Goal: Task Accomplishment & Management: Manage account settings

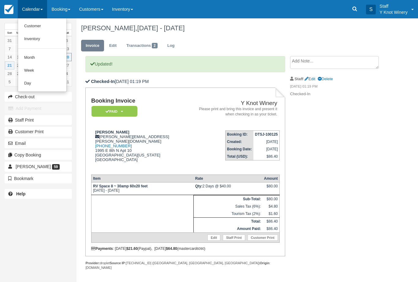
click at [31, 22] on link "Customer" at bounding box center [42, 26] width 48 height 13
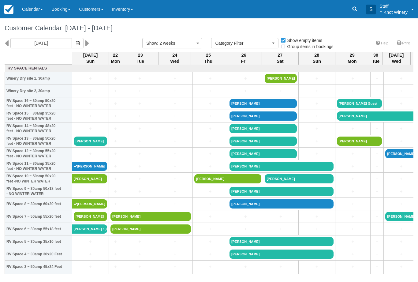
select select
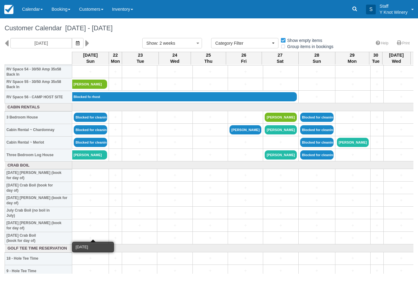
scroll to position [696, 0]
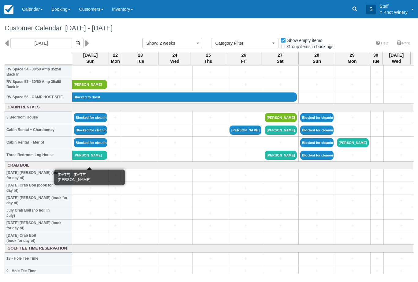
click at [83, 160] on link "Eric Christiansen" at bounding box center [89, 154] width 35 height 9
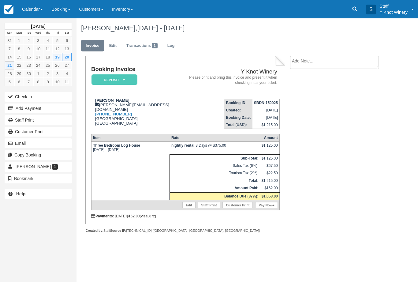
click at [265, 208] on link "Pay Now" at bounding box center [266, 205] width 22 height 6
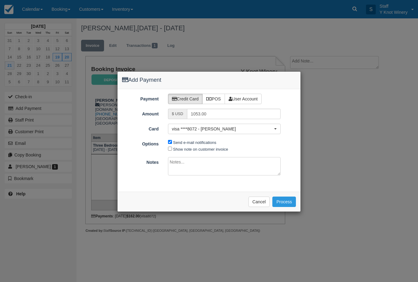
click at [258, 198] on button "Cancel" at bounding box center [258, 201] width 21 height 10
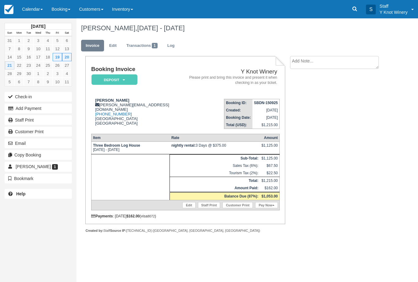
click at [266, 208] on link "Pay Now" at bounding box center [266, 205] width 22 height 6
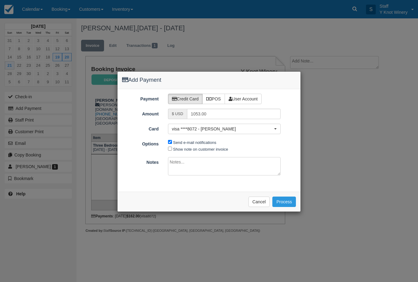
click at [235, 128] on span "visa ****8072 - Eric Christiansen" at bounding box center [222, 129] width 101 height 6
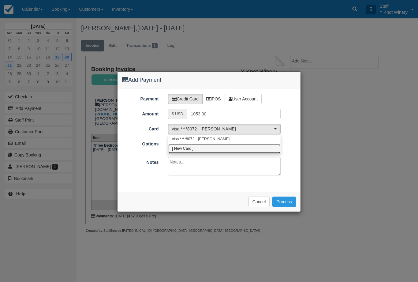
click at [206, 152] on link "[ New Card ]" at bounding box center [224, 148] width 112 height 9
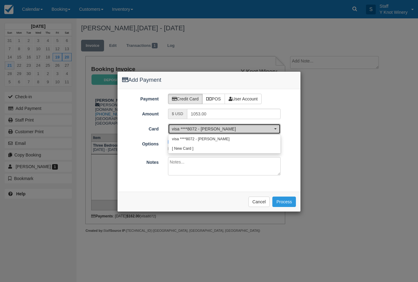
select select "0"
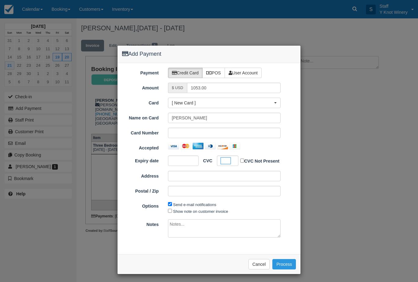
scroll to position [26, 0]
click at [177, 212] on label "Show note on customer invoice" at bounding box center [200, 211] width 55 height 5
click at [172, 212] on input "Show note on customer invoice" at bounding box center [170, 211] width 4 height 4
checkbox input "true"
click at [278, 264] on button "Process" at bounding box center [284, 264] width 24 height 10
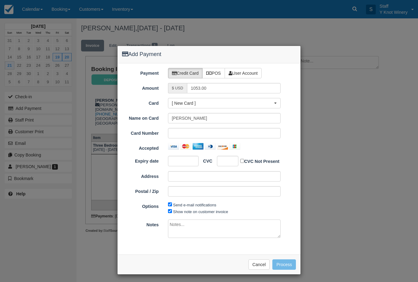
scroll to position [25, 0]
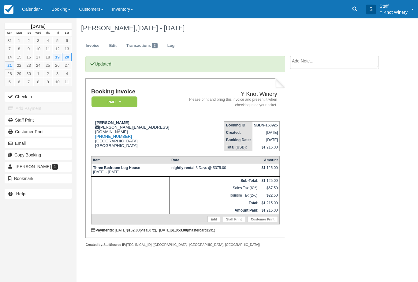
click at [17, 99] on button "Check-in" at bounding box center [38, 97] width 67 height 10
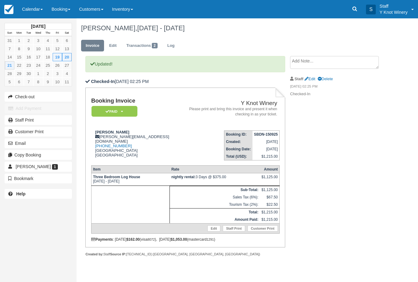
click at [37, 8] on link "Calendar" at bounding box center [32, 9] width 29 height 18
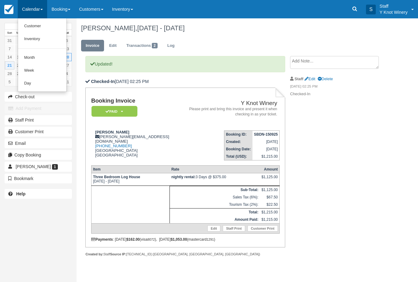
click at [34, 28] on link "Customer" at bounding box center [42, 26] width 48 height 13
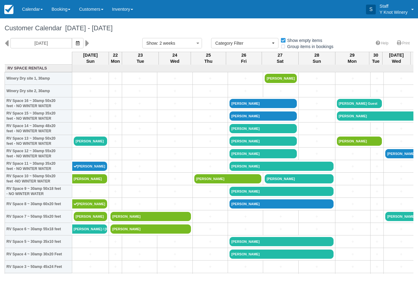
select select
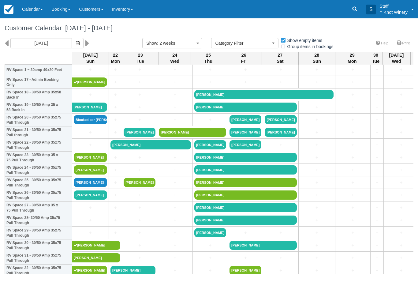
scroll to position [222, 0]
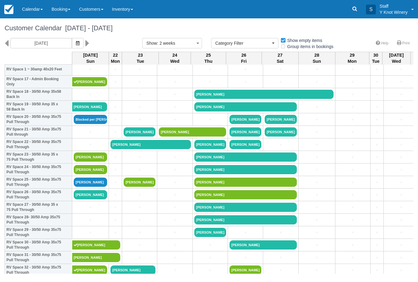
click at [90, 174] on link "Terry A Pickering" at bounding box center [90, 169] width 33 height 9
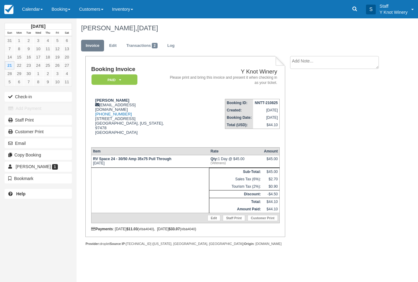
click at [17, 94] on button "Check-in" at bounding box center [38, 97] width 67 height 10
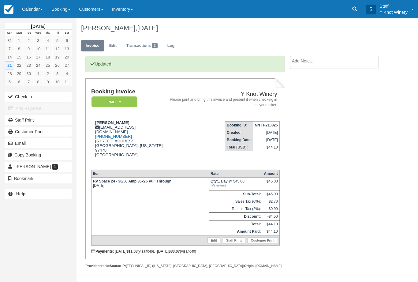
click at [29, 9] on link "Calendar" at bounding box center [32, 9] width 29 height 18
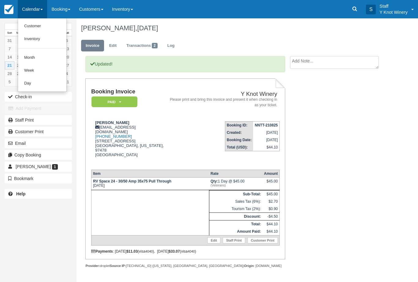
click at [75, 113] on div at bounding box center [209, 141] width 418 height 282
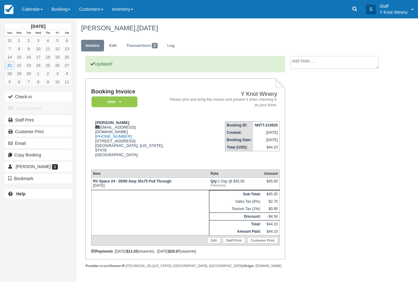
click at [21, 94] on button "Check-in" at bounding box center [38, 97] width 67 height 10
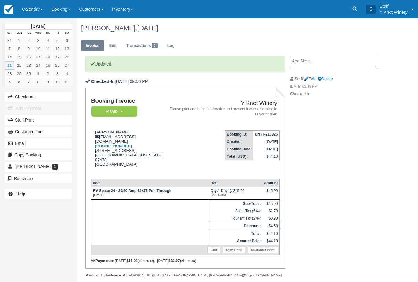
click at [33, 8] on link "Calendar" at bounding box center [32, 9] width 29 height 18
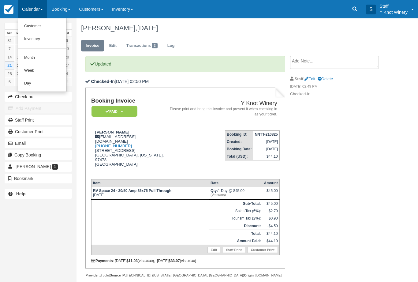
click at [31, 27] on link "Customer" at bounding box center [42, 26] width 48 height 13
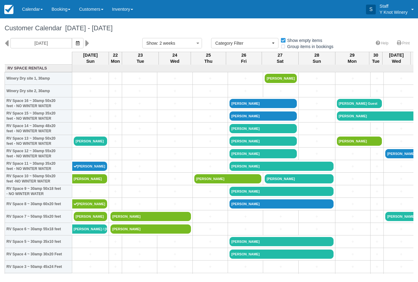
select select
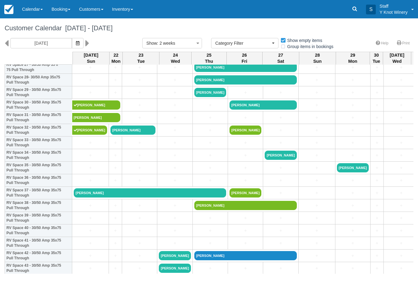
scroll to position [362, 0]
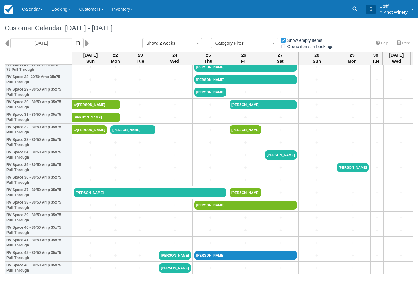
click at [90, 197] on link "[PERSON_NAME]" at bounding box center [150, 192] width 152 height 9
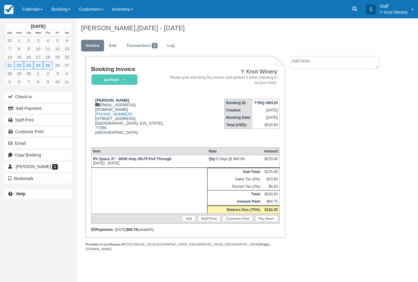
click at [263, 217] on link "Pay Now" at bounding box center [266, 218] width 22 height 6
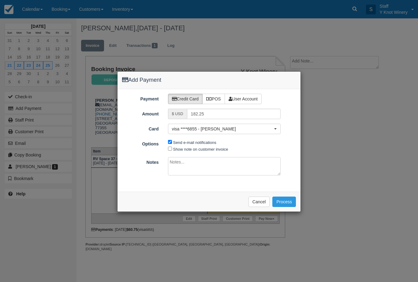
click at [199, 129] on span "visa ****6855 - [PERSON_NAME]" at bounding box center [222, 129] width 101 height 6
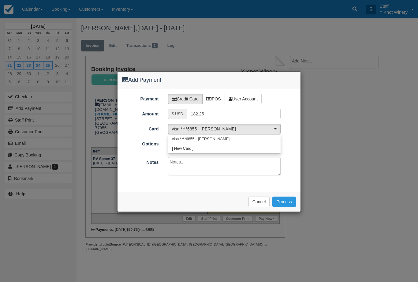
click at [213, 178] on div at bounding box center [208, 141] width 183 height 140
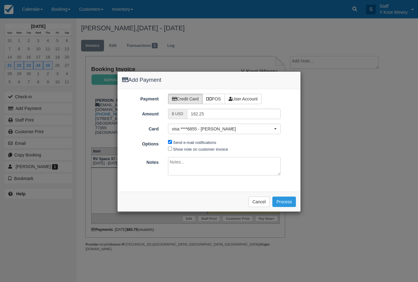
click at [174, 149] on label "Show note on customer invoice" at bounding box center [200, 149] width 55 height 5
click at [172, 149] on input "Show note on customer invoice" at bounding box center [170, 148] width 4 height 4
checkbox input "true"
click at [287, 201] on button "Process" at bounding box center [284, 201] width 24 height 10
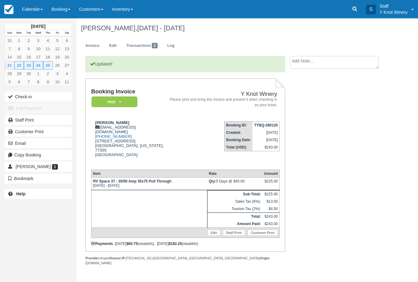
click at [18, 97] on button "Check-in" at bounding box center [38, 97] width 67 height 10
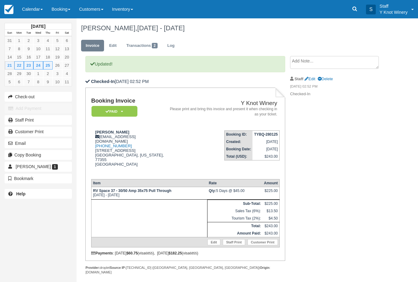
click at [39, 11] on link "Calendar" at bounding box center [32, 9] width 29 height 18
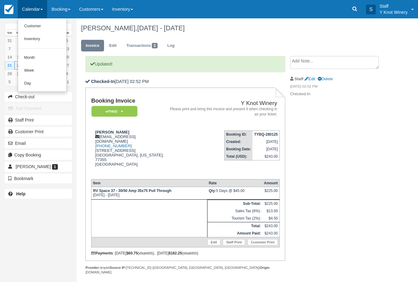
click at [50, 30] on link "Customer" at bounding box center [42, 26] width 48 height 13
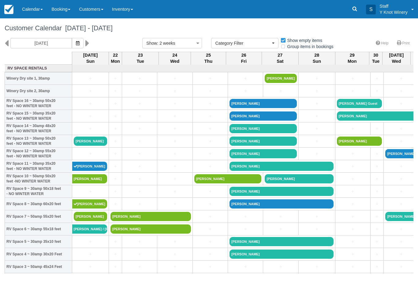
select select
